Goal: Task Accomplishment & Management: Complete application form

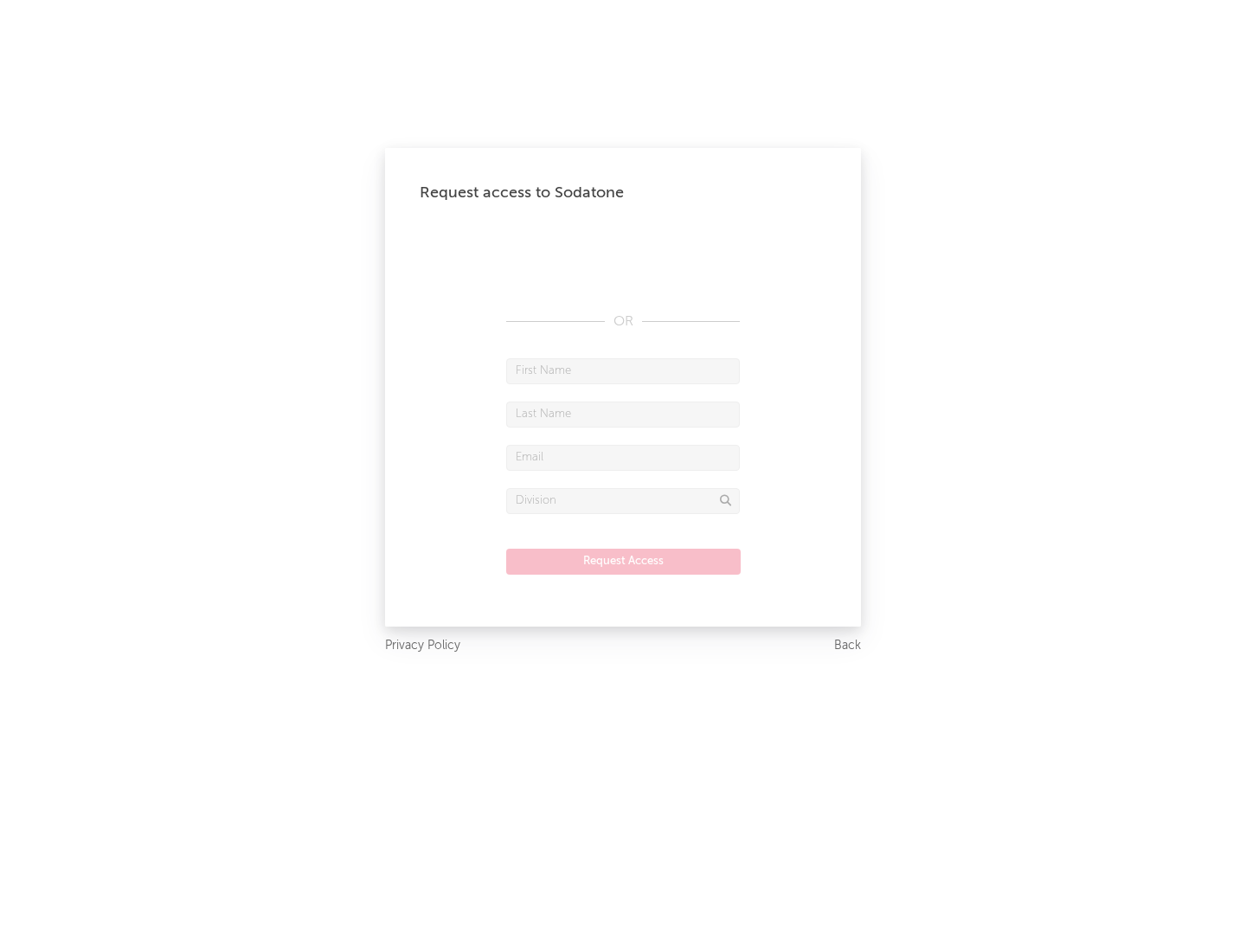
click at [623, 370] on input "text" at bounding box center [623, 371] width 234 height 26
type input "[PERSON_NAME]"
click at [623, 413] on input "text" at bounding box center [623, 414] width 234 height 26
type input "[PERSON_NAME]"
click at [623, 457] on input "text" at bounding box center [623, 458] width 234 height 26
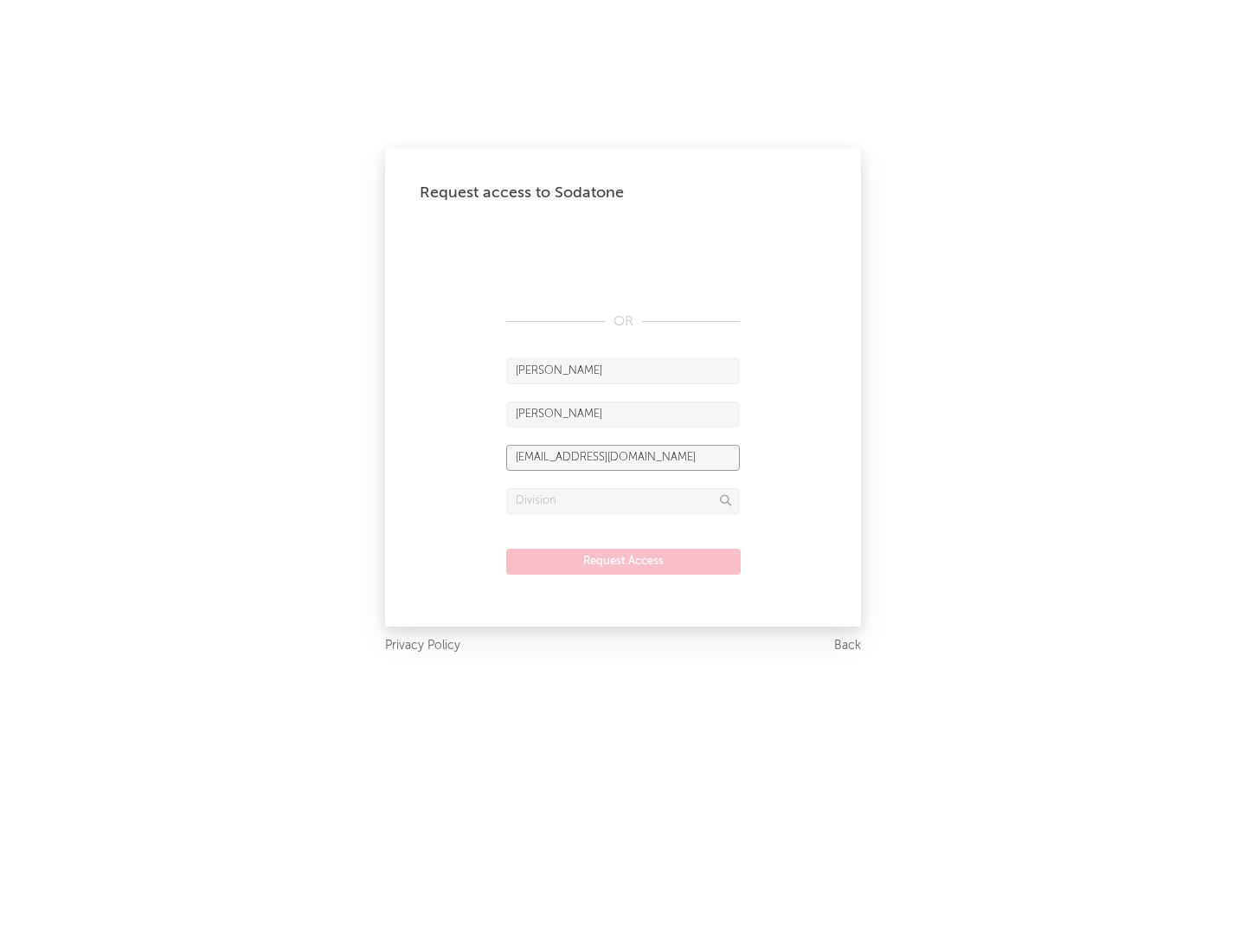
type input "[EMAIL_ADDRESS][DOMAIN_NAME]"
click at [623, 500] on input "text" at bounding box center [623, 501] width 234 height 26
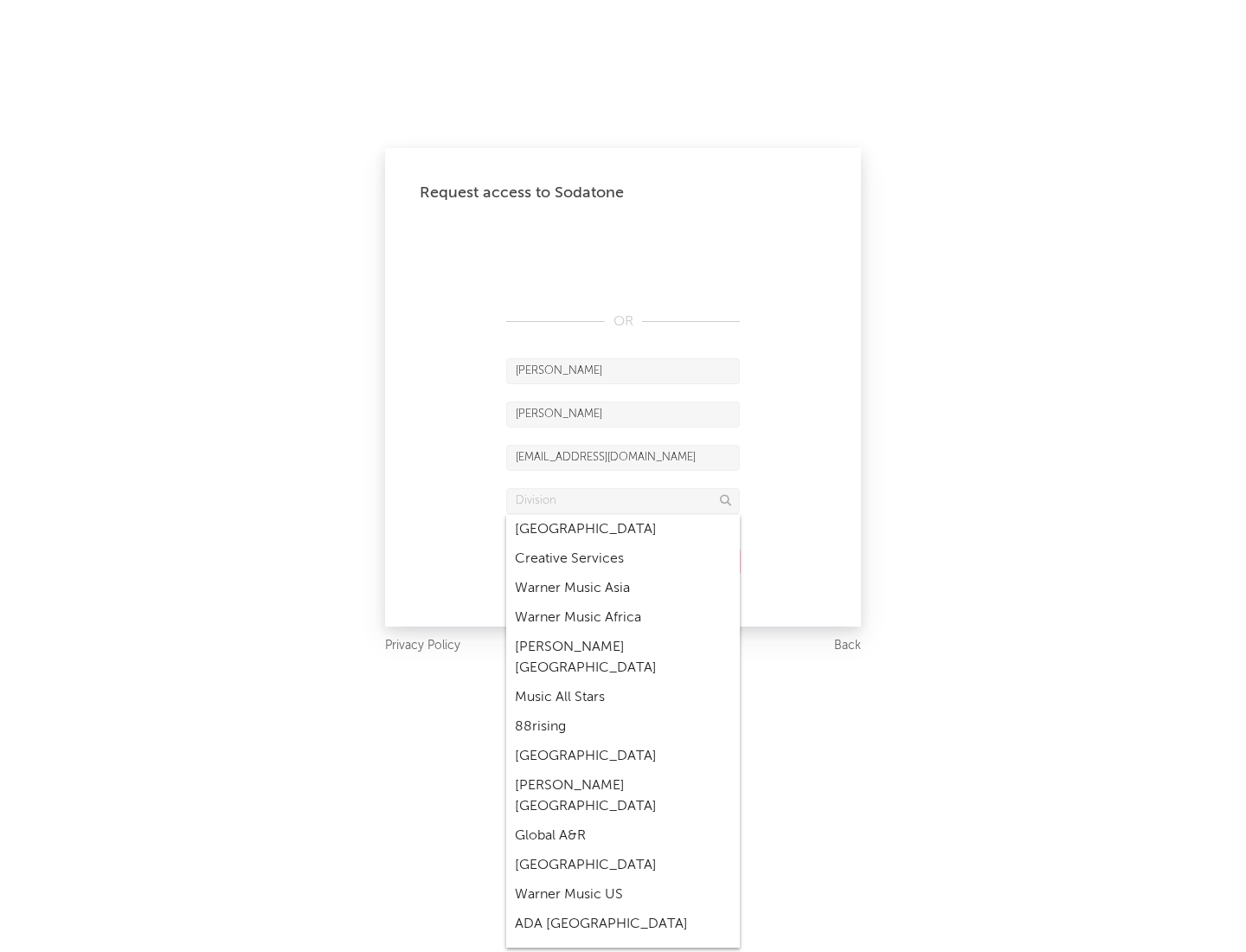
click at [623, 683] on div "Music All Stars" at bounding box center [623, 697] width 234 height 30
type input "Music All Stars"
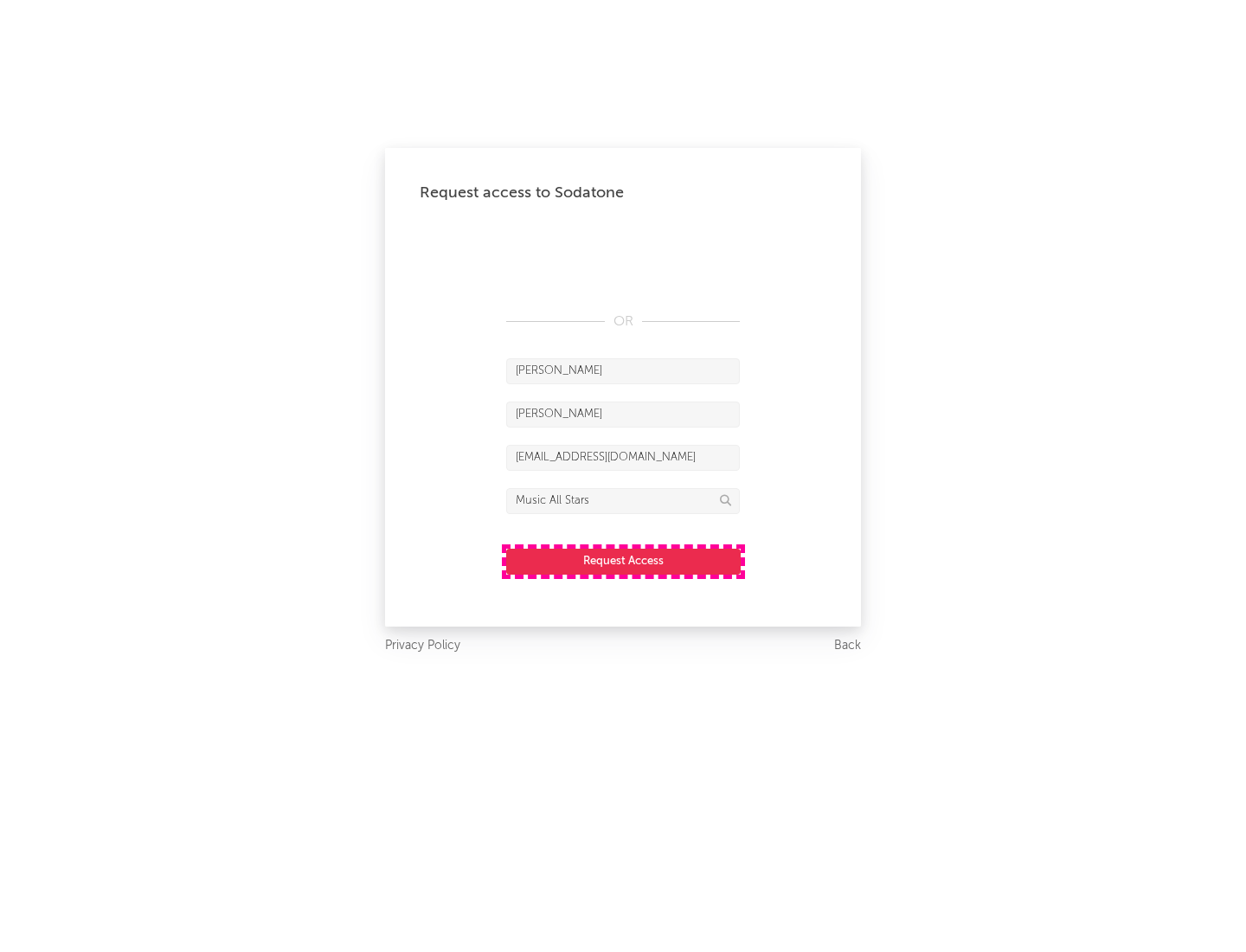
click at [623, 560] on button "Request Access" at bounding box center [623, 561] width 235 height 26
